Goal: Task Accomplishment & Management: Manage account settings

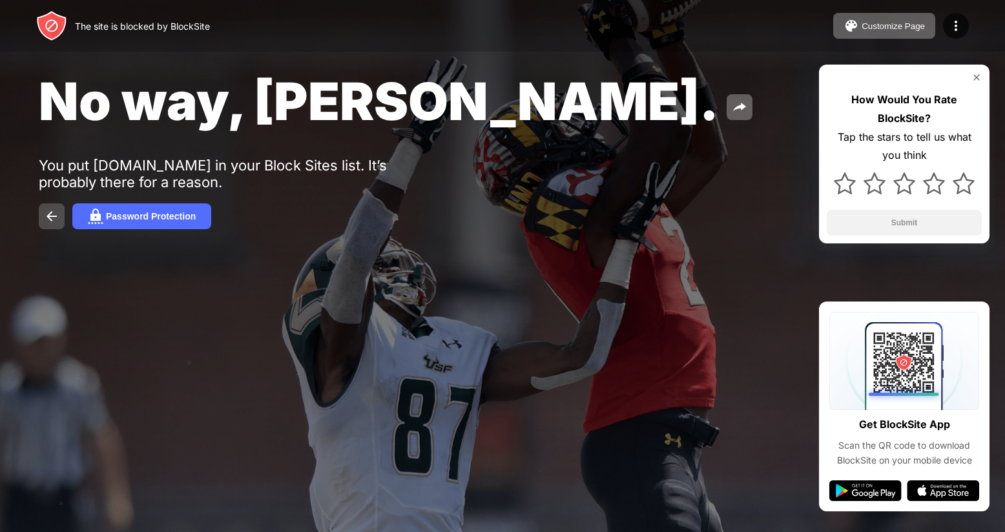
click at [54, 214] on img at bounding box center [51, 216] width 15 height 15
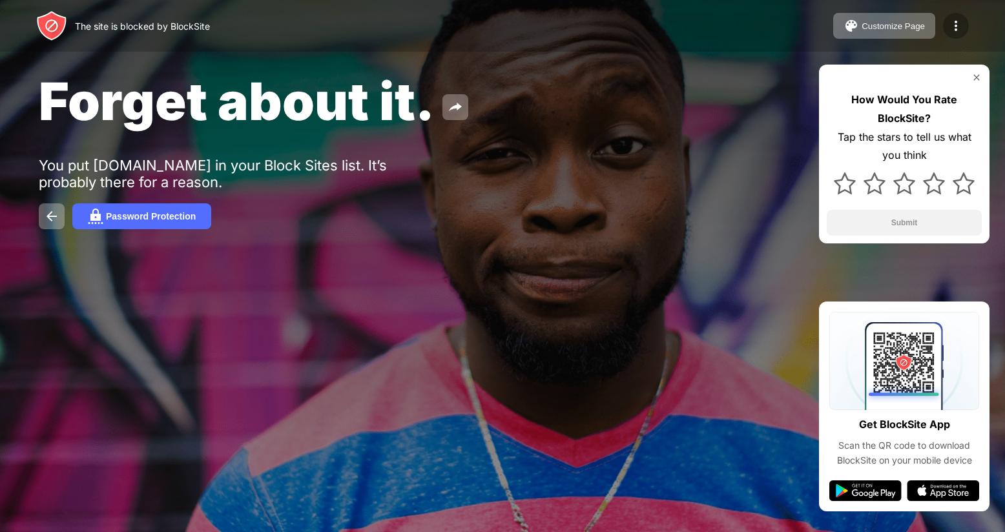
click at [950, 15] on div at bounding box center [956, 26] width 26 height 26
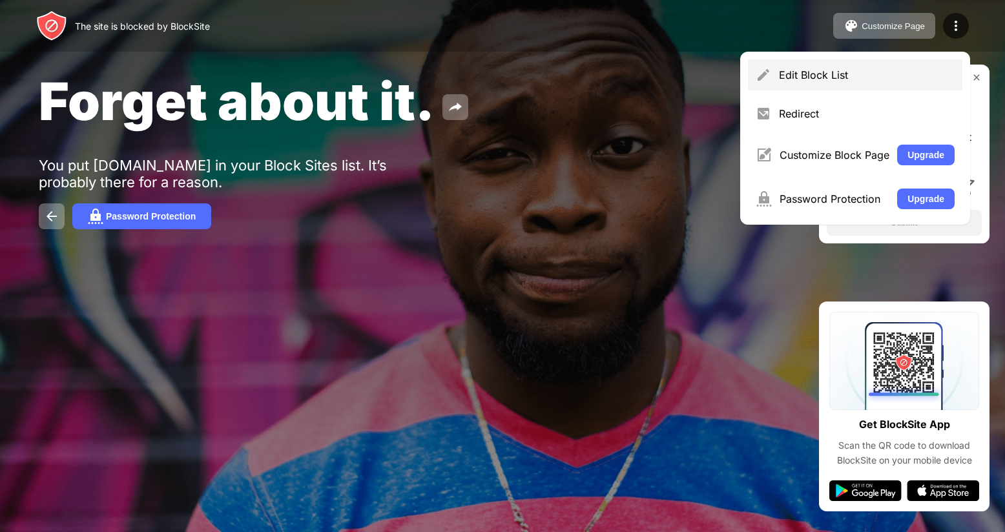
click at [876, 77] on div "Edit Block List" at bounding box center [867, 74] width 176 height 13
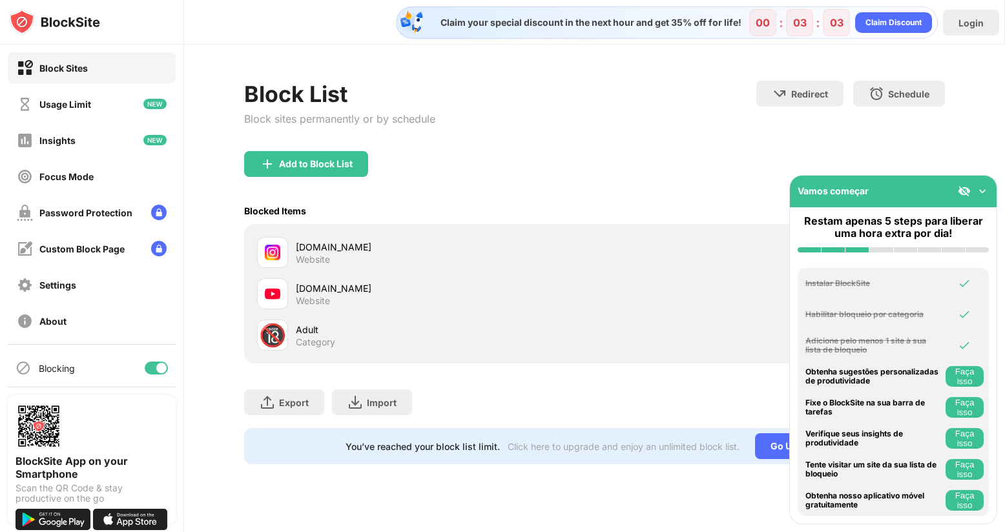
click at [719, 234] on div "[DOMAIN_NAME] Website" at bounding box center [594, 252] width 684 height 41
click at [324, 246] on div "[DOMAIN_NAME]" at bounding box center [445, 247] width 298 height 14
drag, startPoint x: 985, startPoint y: 174, endPoint x: 985, endPoint y: 190, distance: 16.8
click at [985, 176] on div "Block Sites Usage Limit Insights Focus Mode Password Protection Custom Block Pa…" at bounding box center [502, 266] width 1005 height 532
click at [985, 190] on img at bounding box center [982, 191] width 13 height 13
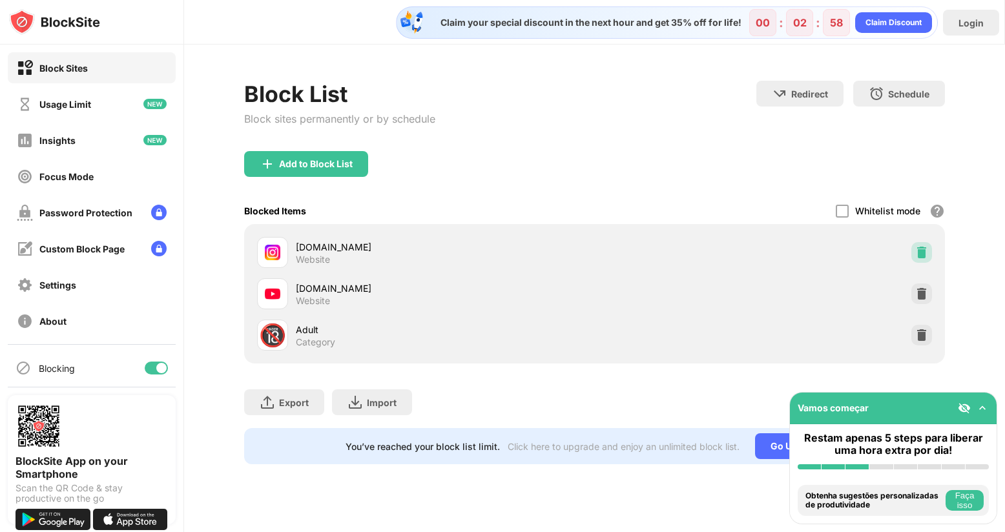
click at [926, 252] on img at bounding box center [921, 252] width 13 height 13
